Goal: Task Accomplishment & Management: Complete application form

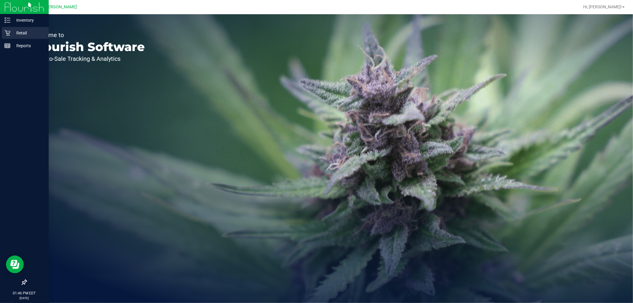
click at [7, 28] on div "Retail" at bounding box center [25, 33] width 47 height 12
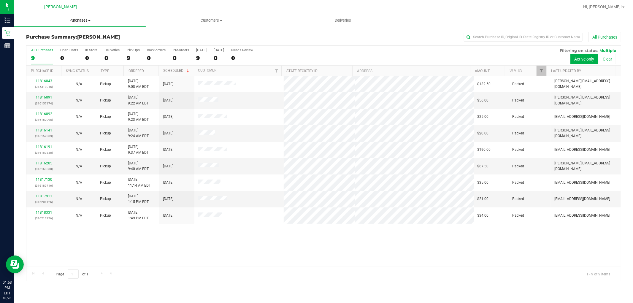
click at [82, 19] on span "Purchases" at bounding box center [79, 20] width 131 height 5
click at [72, 42] on li "Fulfillment" at bounding box center [79, 42] width 131 height 7
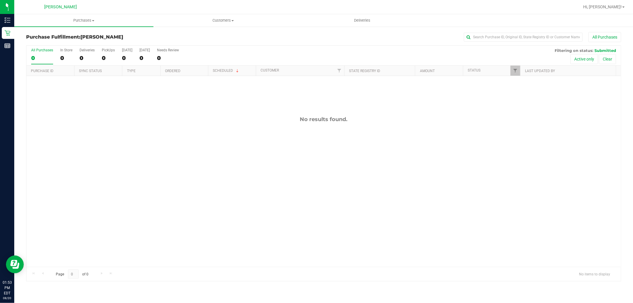
click at [302, 146] on div "No results found." at bounding box center [323, 191] width 595 height 231
drag, startPoint x: 205, startPoint y: 141, endPoint x: 197, endPoint y: 137, distance: 8.7
click at [205, 139] on div "No results found." at bounding box center [323, 191] width 595 height 231
click at [250, 164] on div "No results found." at bounding box center [323, 191] width 595 height 231
click at [233, 23] on span "Customers" at bounding box center [223, 20] width 139 height 5
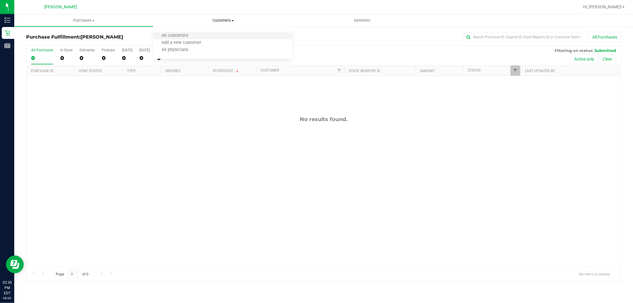
click at [228, 37] on li "All customers" at bounding box center [222, 35] width 139 height 7
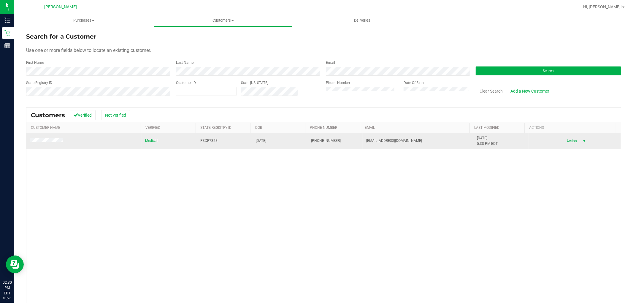
click at [563, 140] on span "Action" at bounding box center [571, 141] width 19 height 8
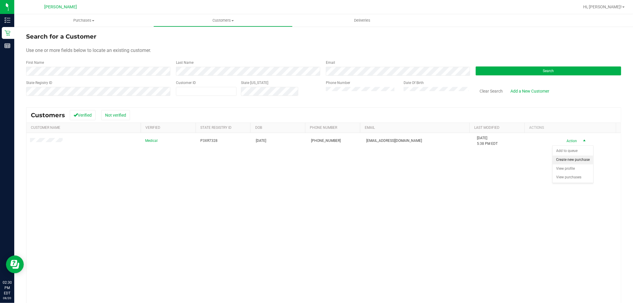
click at [560, 158] on li "Create new purchase" at bounding box center [573, 160] width 41 height 9
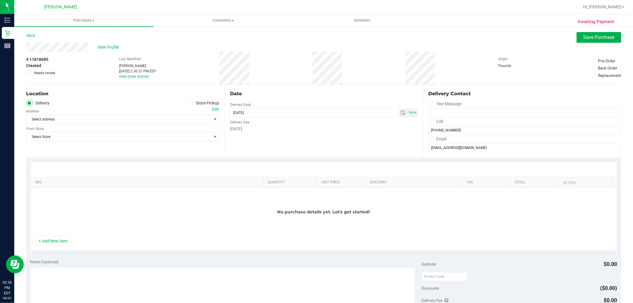
click at [191, 103] on span at bounding box center [190, 103] width 7 height 7
click at [0, 0] on input "Store Pickup" at bounding box center [0, 0] width 0 height 0
click at [136, 119] on span "Select Store" at bounding box center [118, 119] width 185 height 8
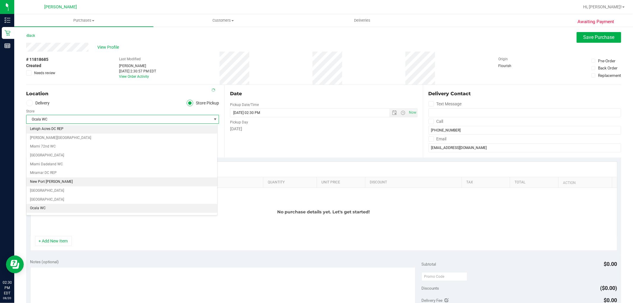
scroll to position [230, 0]
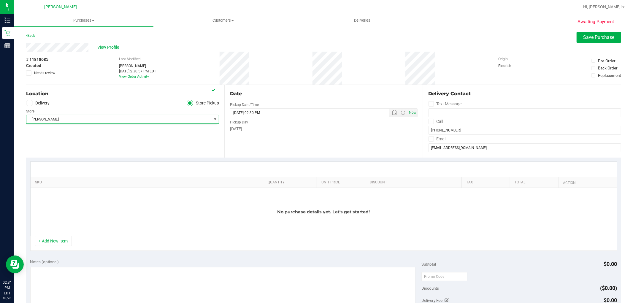
click at [150, 102] on ul "Delivery Store Pickup" at bounding box center [122, 103] width 193 height 7
click at [42, 239] on button "+ Add New Item" at bounding box center [53, 241] width 37 height 10
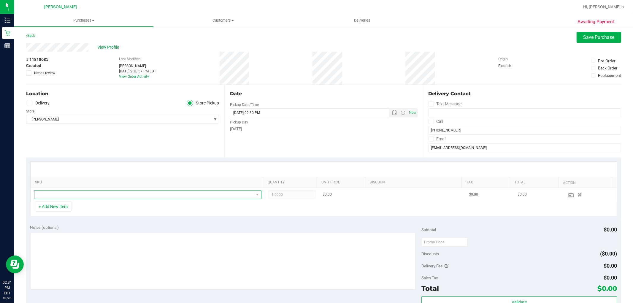
click at [72, 194] on span "NO DATA FOUND" at bounding box center [143, 195] width 219 height 8
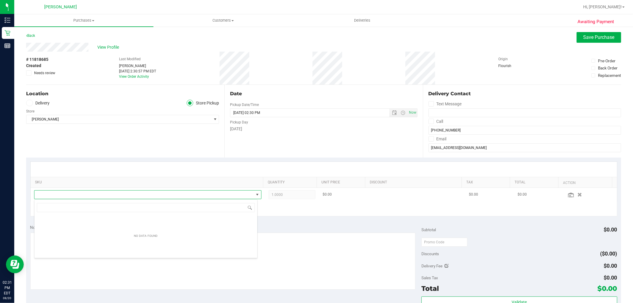
scroll to position [9, 221]
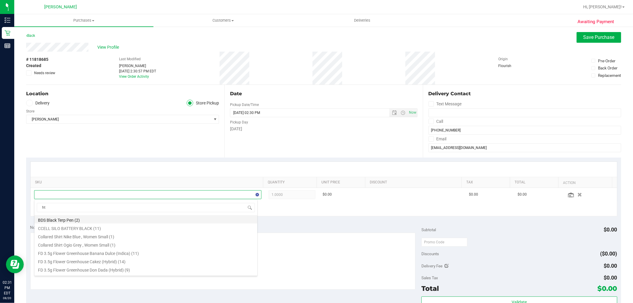
type input "htm"
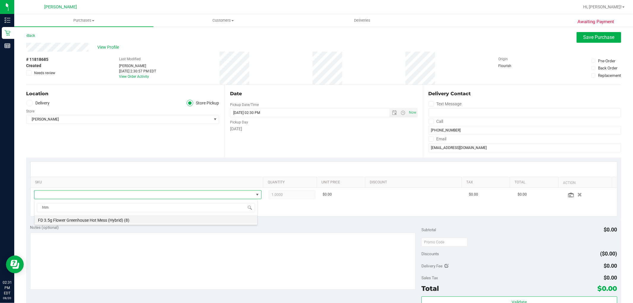
click at [96, 221] on li "FD 3.5g Flower Greenhouse Hot Mess (Hybrid) (8)" at bounding box center [145, 219] width 223 height 8
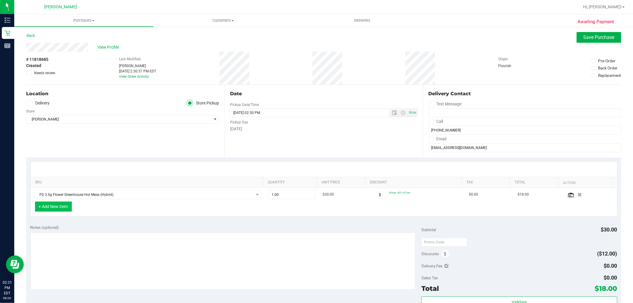
click at [69, 208] on button "+ Add New Item" at bounding box center [53, 207] width 37 height 10
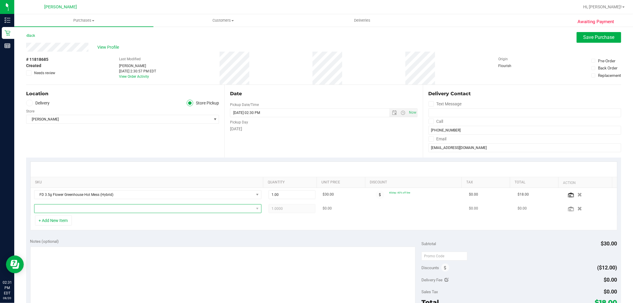
click at [146, 211] on span "NO DATA FOUND" at bounding box center [143, 209] width 219 height 8
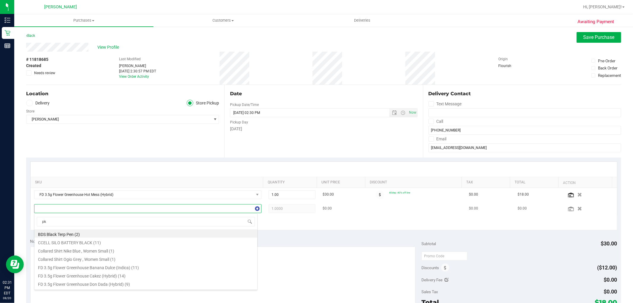
type input "pkt"
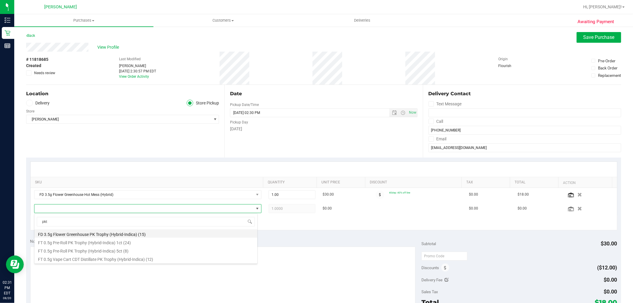
click at [134, 233] on li "FD 3.5g Flower Greenhouse PK Trophy (Hybrid-Indica) (15)" at bounding box center [145, 233] width 223 height 8
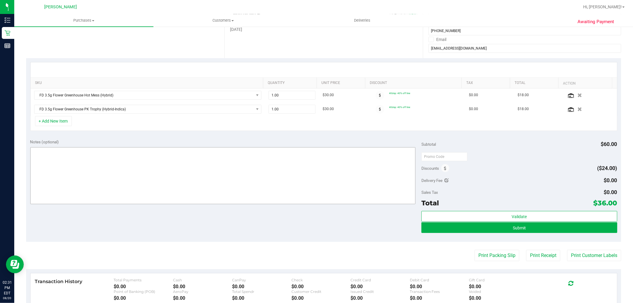
scroll to position [99, 0]
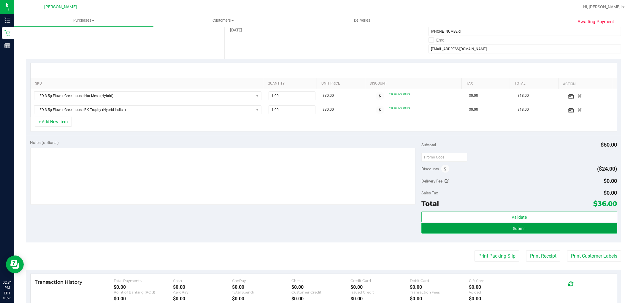
click at [524, 229] on button "Submit" at bounding box center [519, 228] width 196 height 11
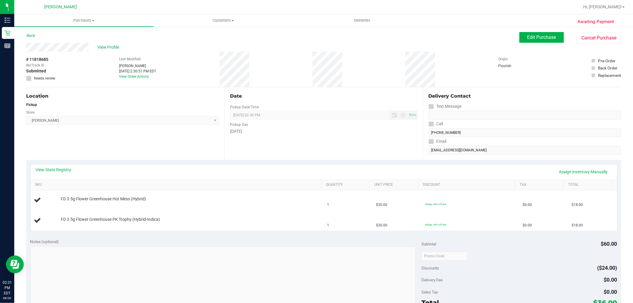
click at [25, 37] on div "Awaiting Payment Back Edit Purchase Cancel Purchase View Profile # 11818685 Bio…" at bounding box center [323, 258] width 619 height 465
click at [35, 37] on link "Back" at bounding box center [30, 36] width 9 height 4
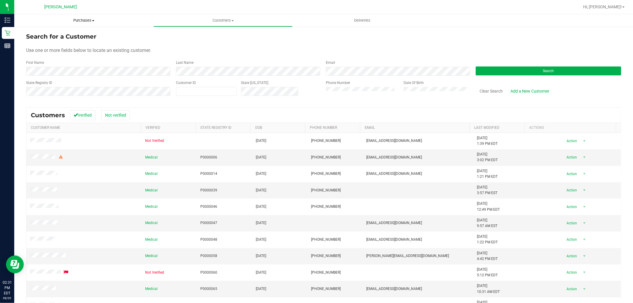
click at [76, 21] on span "Purchases" at bounding box center [83, 20] width 139 height 5
click at [67, 43] on li "Fulfillment" at bounding box center [83, 42] width 139 height 7
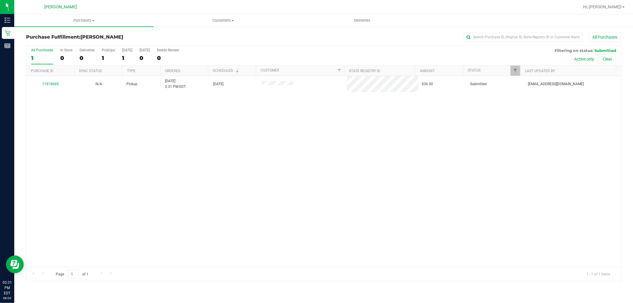
click at [293, 166] on div "11818685 N/A Pickup [DATE] 2:31 PM EDT 8/20/2025 $36.00 Submitted [EMAIL_ADDRES…" at bounding box center [323, 171] width 595 height 191
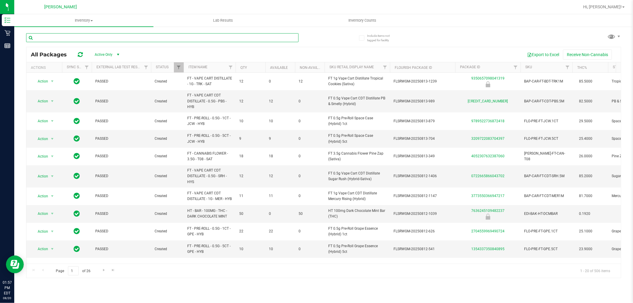
drag, startPoint x: 134, startPoint y: 35, endPoint x: 142, endPoint y: 33, distance: 8.3
click at [140, 33] on input "text" at bounding box center [162, 37] width 272 height 9
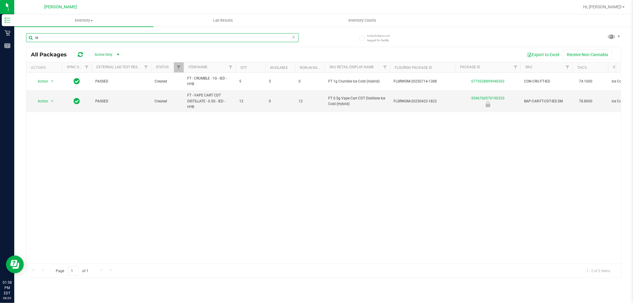
type input "i"
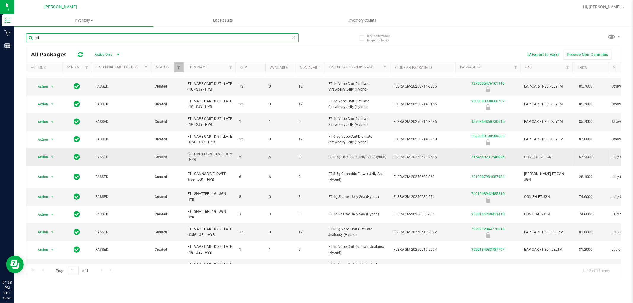
scroll to position [25, 0]
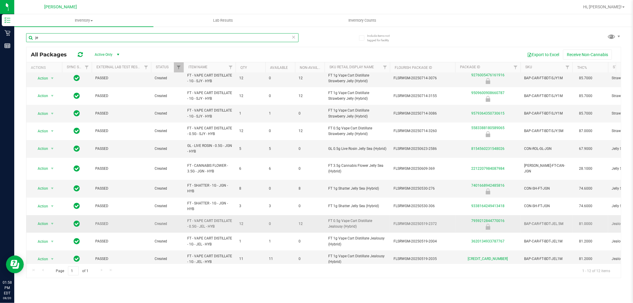
type input "j"
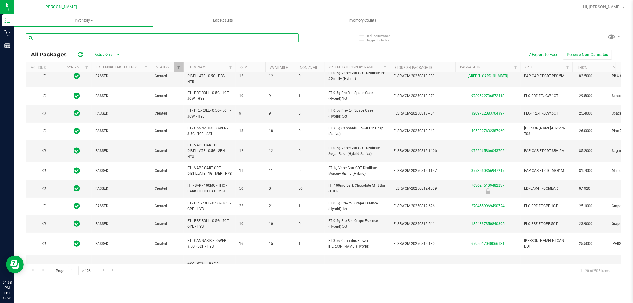
type input "2026-02-14"
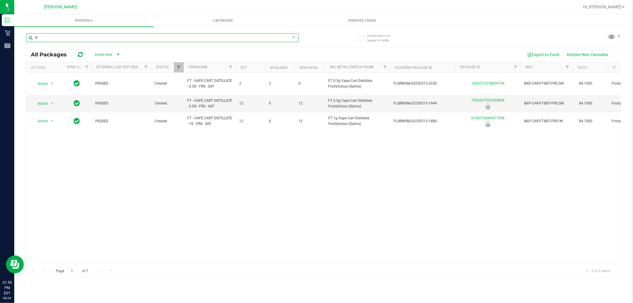
type input "f"
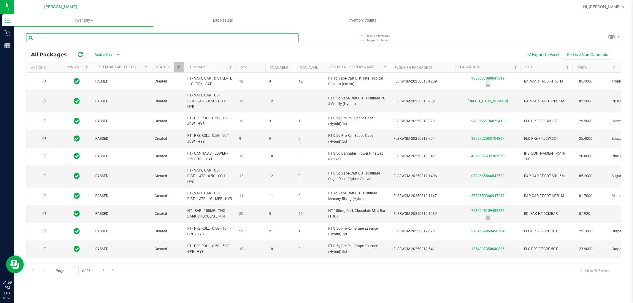
type input "2026-02-14"
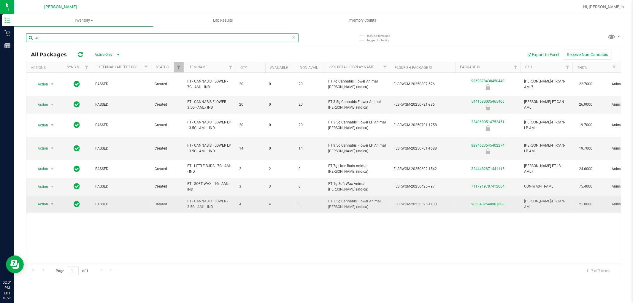
type input "a"
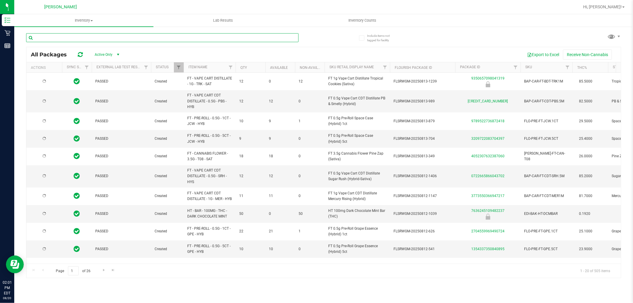
type input "2026-02-14"
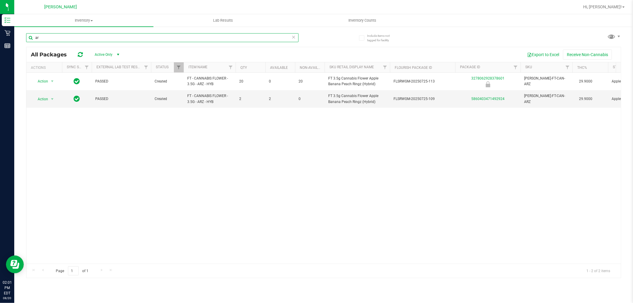
type input "a"
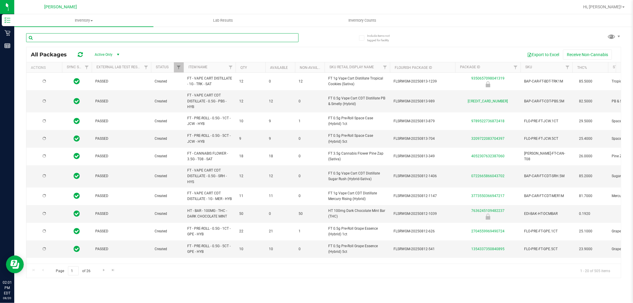
type input "2026-02-14"
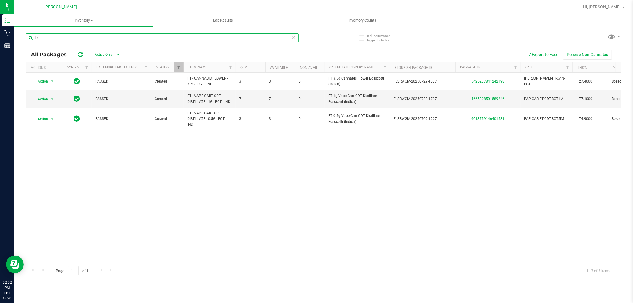
type input "b"
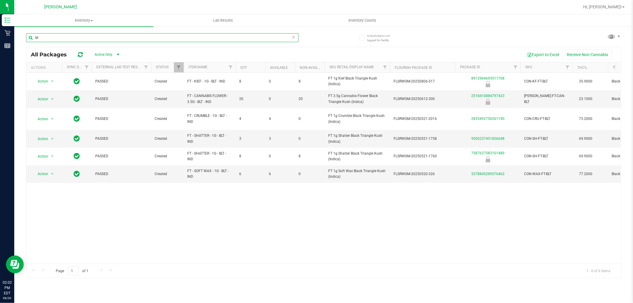
type input "b"
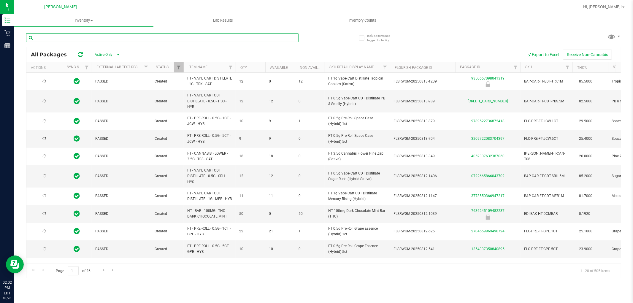
type input "2026-02-14"
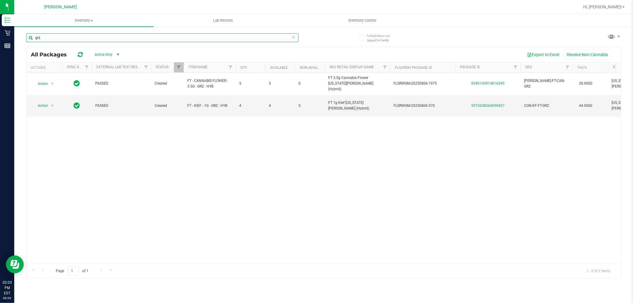
type input "grz"
click at [293, 36] on icon at bounding box center [294, 36] width 4 height 7
click at [237, 39] on input "text" at bounding box center [162, 37] width 272 height 9
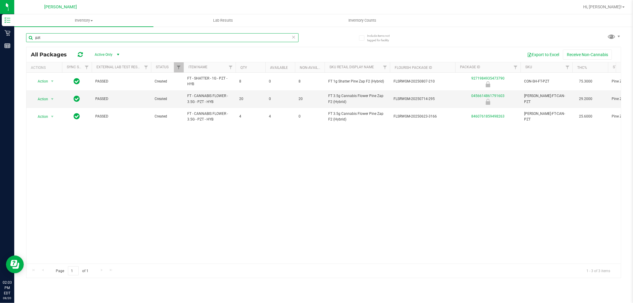
type input "pzt"
click at [292, 37] on icon at bounding box center [294, 36] width 4 height 7
click at [278, 41] on input "text" at bounding box center [162, 37] width 272 height 9
